Goal: Information Seeking & Learning: Learn about a topic

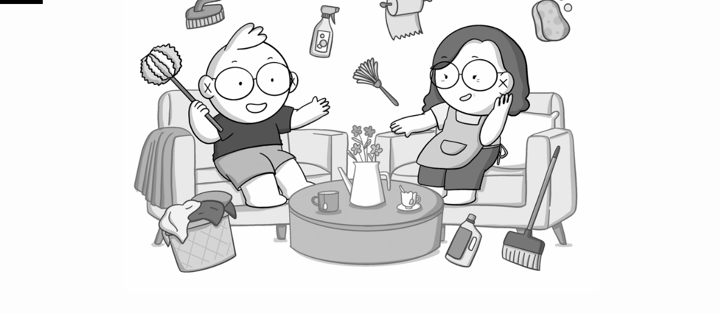
scroll to position [398, 0]
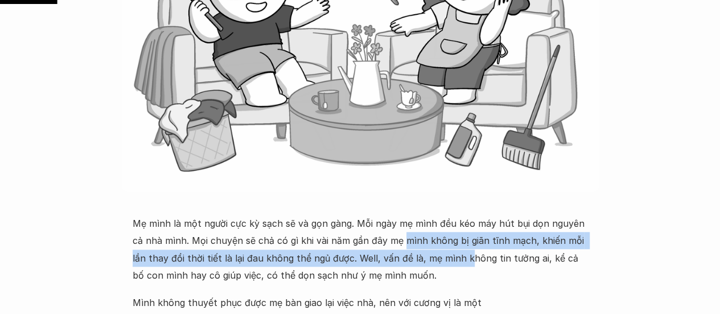
drag, startPoint x: 408, startPoint y: 238, endPoint x: 461, endPoint y: 265, distance: 59.3
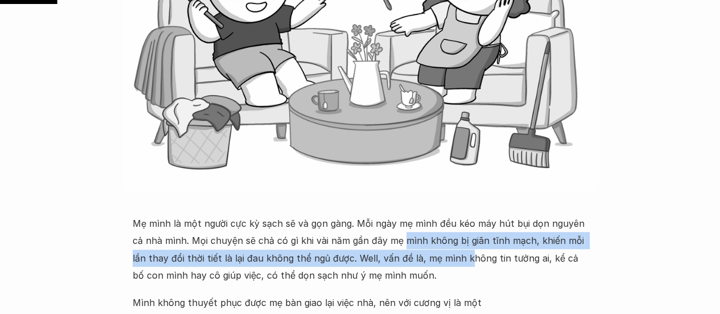
click at [461, 265] on p "Mẹ mình là một người cực kỳ sạch sẽ và gọn gàng. Mỗi ngày mẹ mình đều kéo máy h…" at bounding box center [360, 249] width 455 height 69
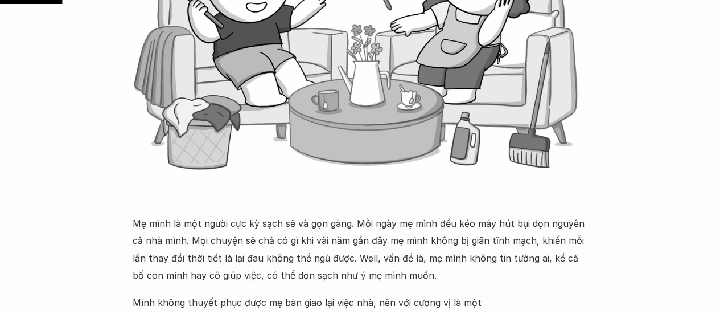
scroll to position [512, 0]
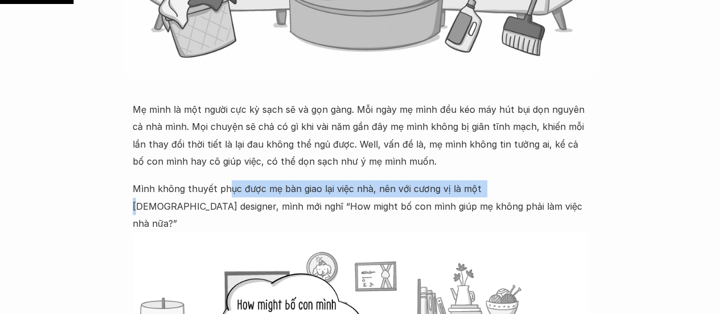
drag, startPoint x: 241, startPoint y: 190, endPoint x: 480, endPoint y: 197, distance: 239.2
click at [480, 197] on p "Mình không thuyết phục được mẹ bàn giao lại việc nhà, nên với cương vị là một […" at bounding box center [360, 206] width 455 height 52
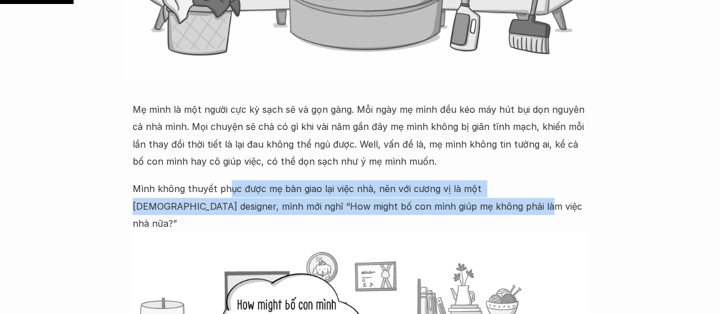
click at [480, 197] on p "Mình không thuyết phục được mẹ bàn giao lại việc nhà, nên với cương vị là một […" at bounding box center [360, 206] width 455 height 52
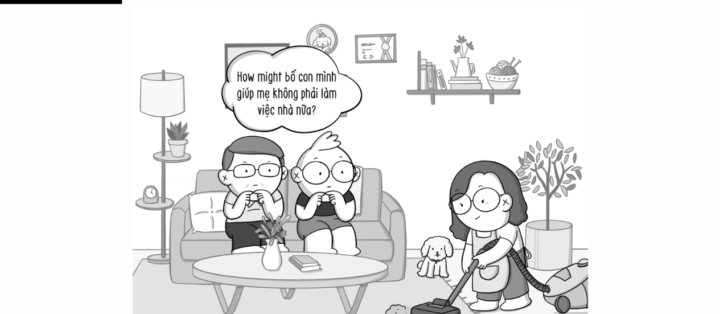
scroll to position [1024, 0]
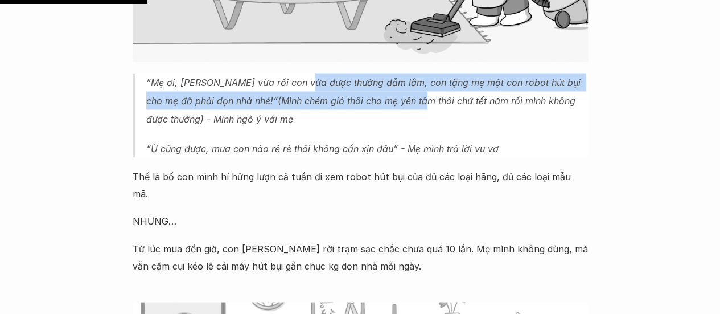
drag, startPoint x: 349, startPoint y: 68, endPoint x: 359, endPoint y: 80, distance: 15.5
click at [359, 80] on p "”Mẹ ơi, [PERSON_NAME] vừa rồi con vừa được thưởng đẫm lắm, con tặng mẹ một con …" at bounding box center [367, 100] width 442 height 55
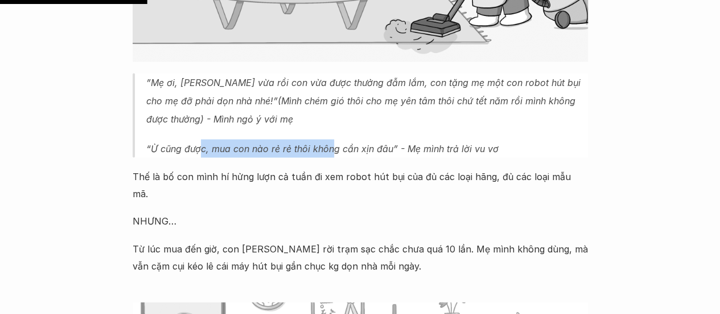
drag, startPoint x: 200, startPoint y: 126, endPoint x: 333, endPoint y: 129, distance: 133.2
click at [333, 142] on em "“Ừ cũng được, mua con nào rẻ rẻ thôi không cần xịn đâu”" at bounding box center [272, 147] width 252 height 11
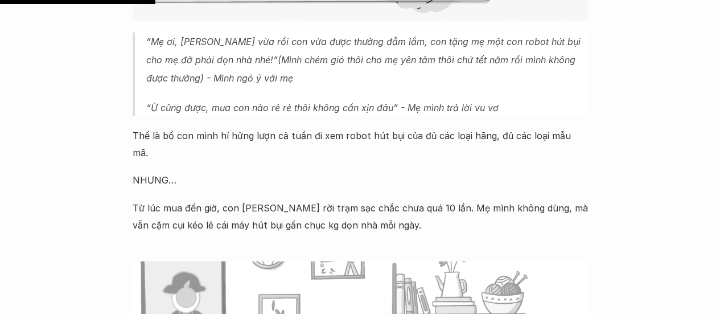
scroll to position [1081, 0]
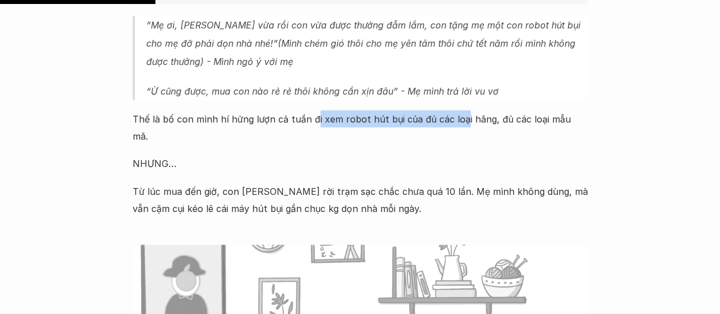
drag, startPoint x: 314, startPoint y: 104, endPoint x: 459, endPoint y: 103, distance: 144.6
click at [459, 110] on p "Thế là bố con mình hí hửng lượn cả tuần đi xem robot hút bụi của đủ các loại hã…" at bounding box center [360, 127] width 455 height 35
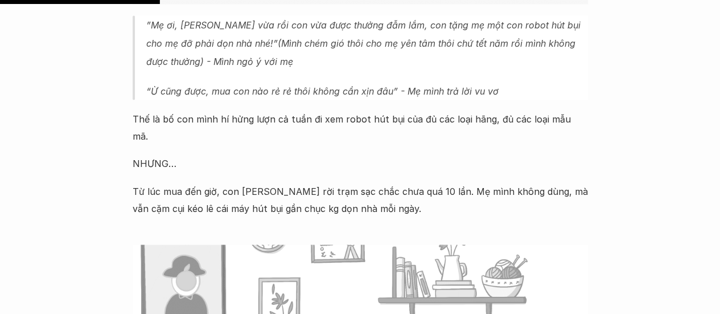
scroll to position [1138, 0]
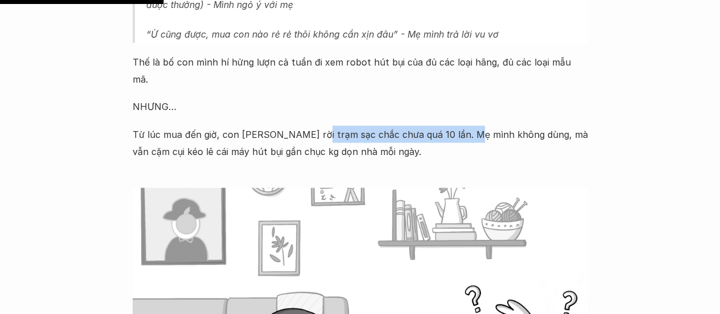
drag, startPoint x: 305, startPoint y: 102, endPoint x: 458, endPoint y: 102, distance: 153.7
click at [458, 126] on p "Từ lúc mua đến giờ, con [PERSON_NAME] rời trạm sạc chắc chưa quá 10 lần. Mẹ mìn…" at bounding box center [360, 143] width 455 height 35
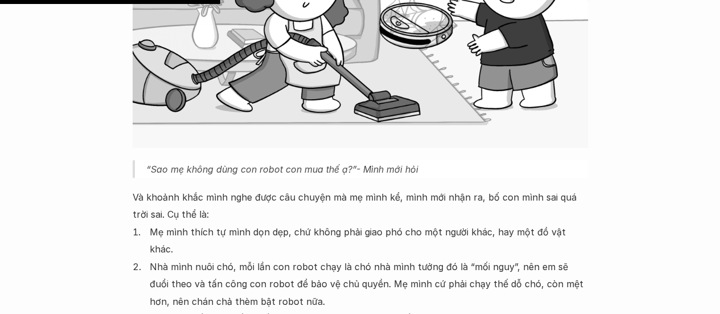
scroll to position [1537, 0]
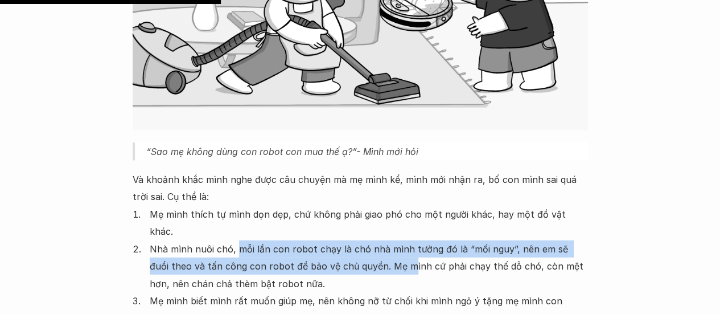
drag, startPoint x: 235, startPoint y: 191, endPoint x: 388, endPoint y: 215, distance: 155.0
click at [388, 240] on p "Nhà mình nuôi chó, mỗi lần con robot chạy là chó nhà mình tưởng đó là “mối nguy…" at bounding box center [369, 266] width 438 height 52
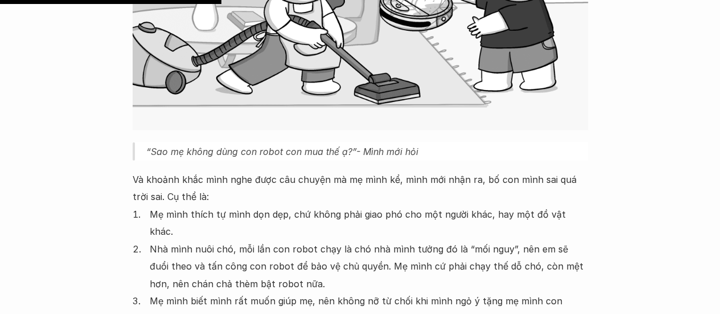
scroll to position [1651, 0]
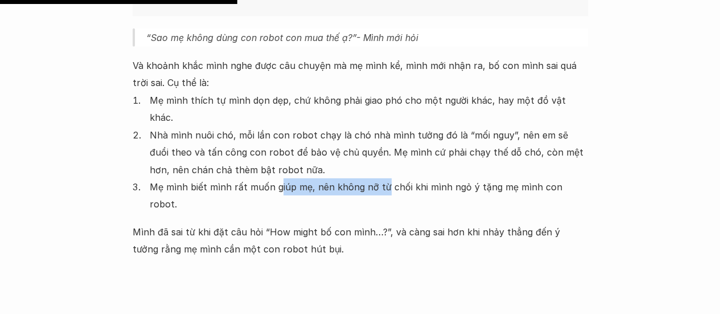
drag, startPoint x: 317, startPoint y: 137, endPoint x: 382, endPoint y: 139, distance: 65.5
click at [382, 178] on p "Mẹ mình biết mình rất muốn giúp mẹ, nên không nỡ từ chối khi mình ngỏ ý tặng mẹ…" at bounding box center [369, 195] width 438 height 35
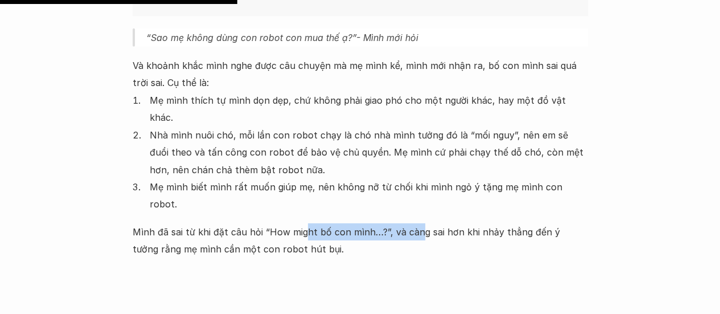
drag, startPoint x: 302, startPoint y: 159, endPoint x: 414, endPoint y: 167, distance: 112.4
click at [414, 223] on p "Mình đã sai từ khi đặt câu hỏi “How might bố con mình…?”, và càng sai hơn khi n…" at bounding box center [360, 240] width 455 height 35
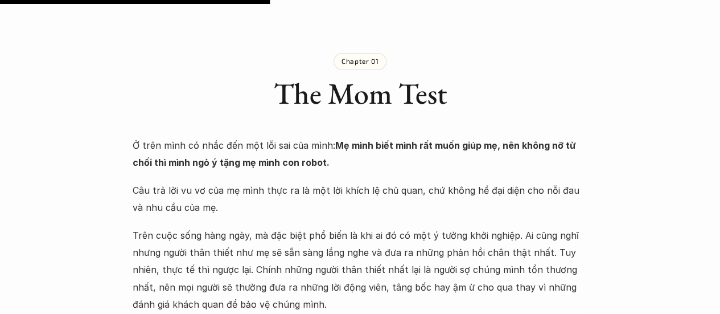
scroll to position [1935, 0]
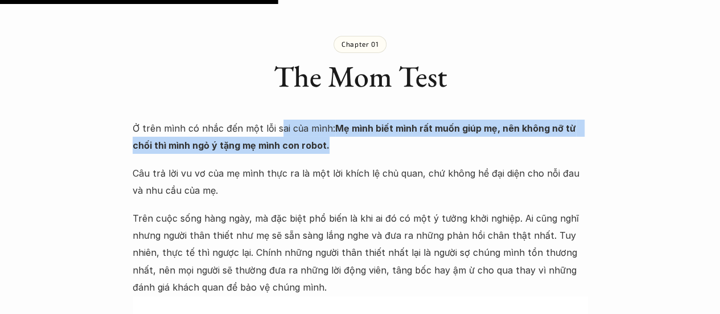
drag, startPoint x: 280, startPoint y: 60, endPoint x: 410, endPoint y: 71, distance: 130.7
click at [410, 120] on p "Ở trên mình có nhắc đến một lỗi sai của mình: Mẹ mình biết mình rất muốn giúp m…" at bounding box center [360, 137] width 455 height 35
click at [399, 122] on strong "Mẹ mình biết mình rất muốn giúp mẹ, nên không nỡ từ chối thì mình ngỏ ý tặng mẹ…" at bounding box center [356, 136] width 446 height 28
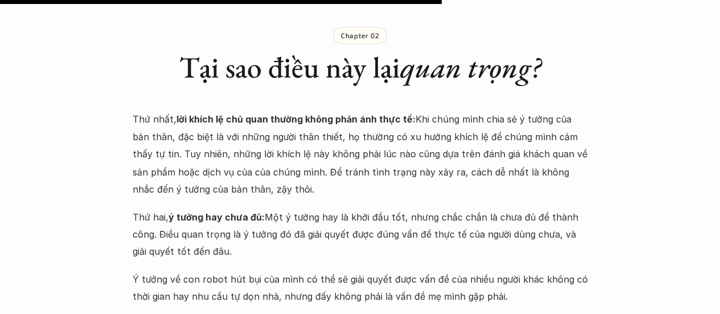
scroll to position [3073, 0]
